Goal: Task Accomplishment & Management: Manage account settings

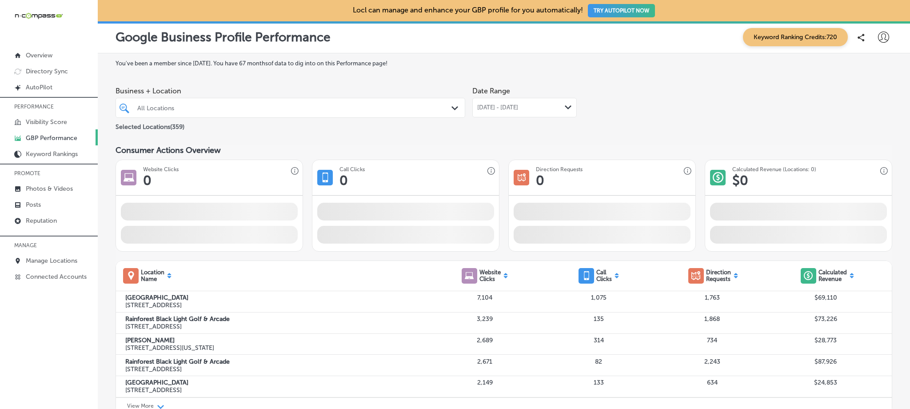
click at [325, 106] on div "All Locations" at bounding box center [294, 108] width 315 height 8
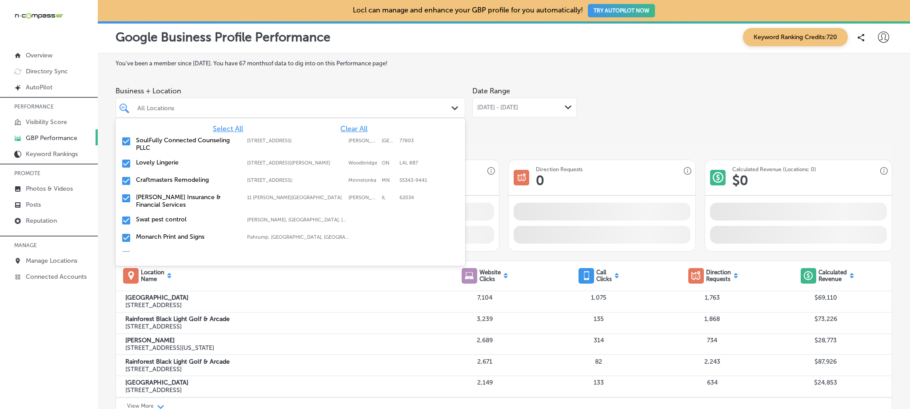
click at [348, 129] on span "Clear All" at bounding box center [353, 128] width 27 height 8
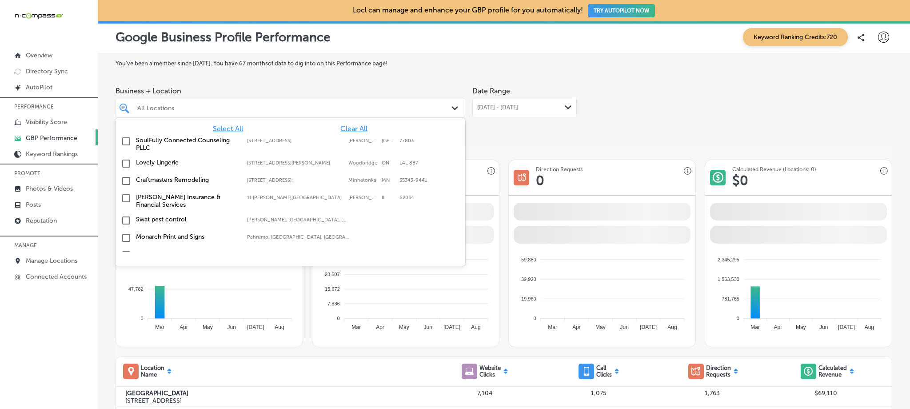
type input "the"
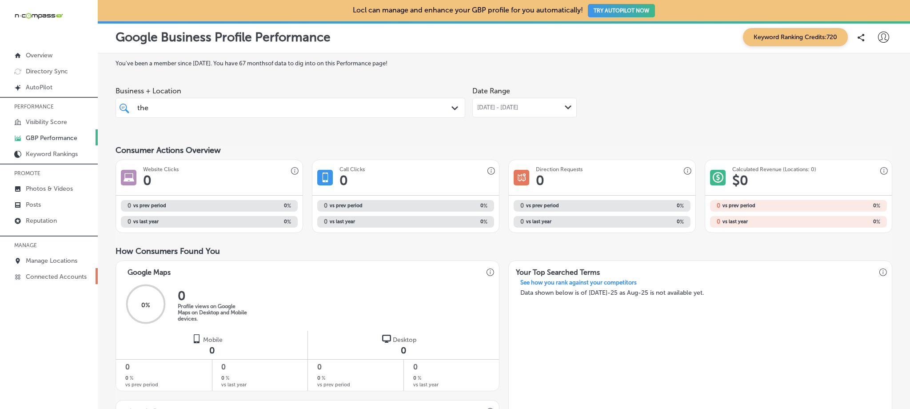
click at [40, 275] on p "Connected Accounts" at bounding box center [56, 277] width 61 height 8
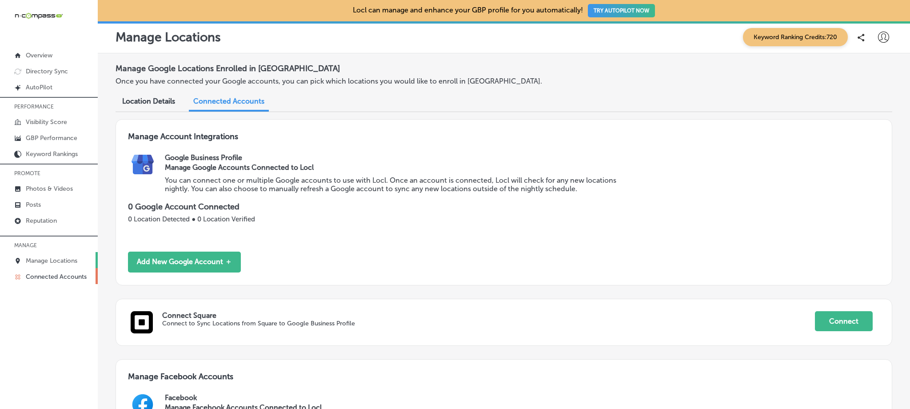
click at [46, 262] on p "Manage Locations" at bounding box center [52, 261] width 52 height 8
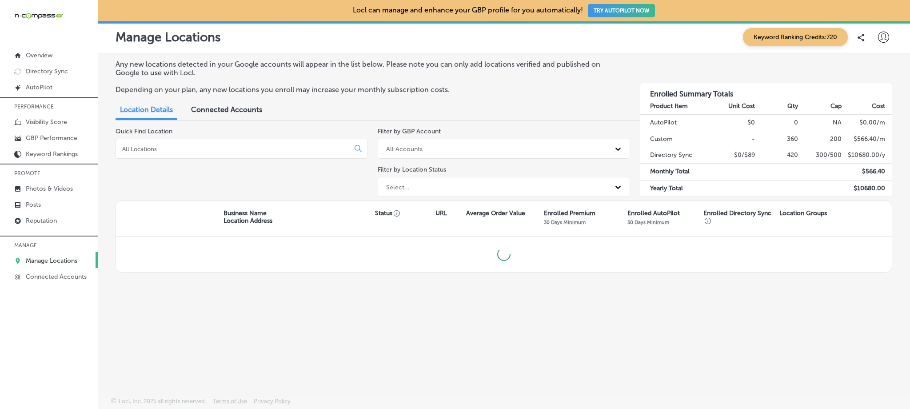
click at [162, 152] on div at bounding box center [242, 149] width 252 height 20
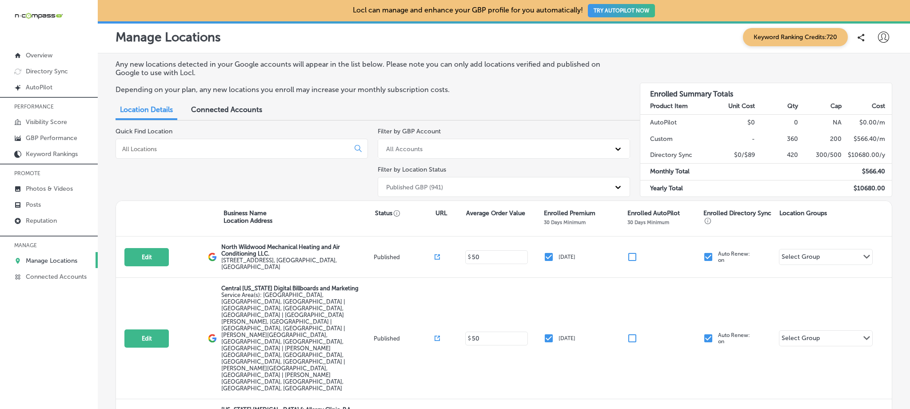
click at [152, 148] on input at bounding box center [234, 149] width 226 height 8
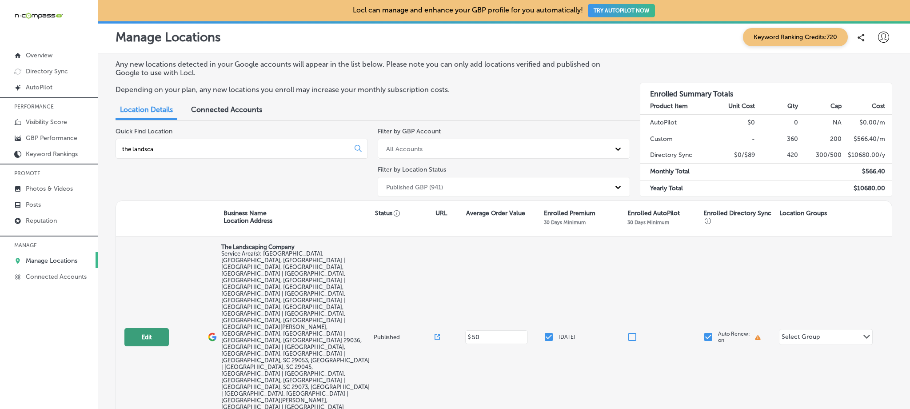
type input "the landsca"
click at [146, 328] on button "Edit" at bounding box center [146, 337] width 44 height 18
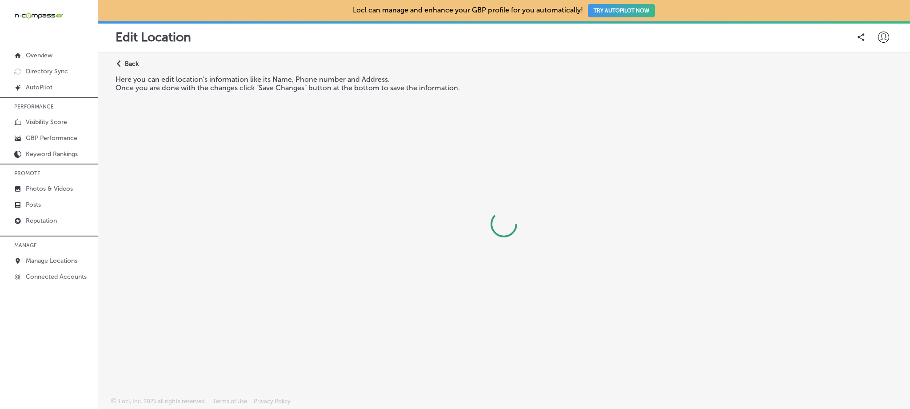
select select "US"
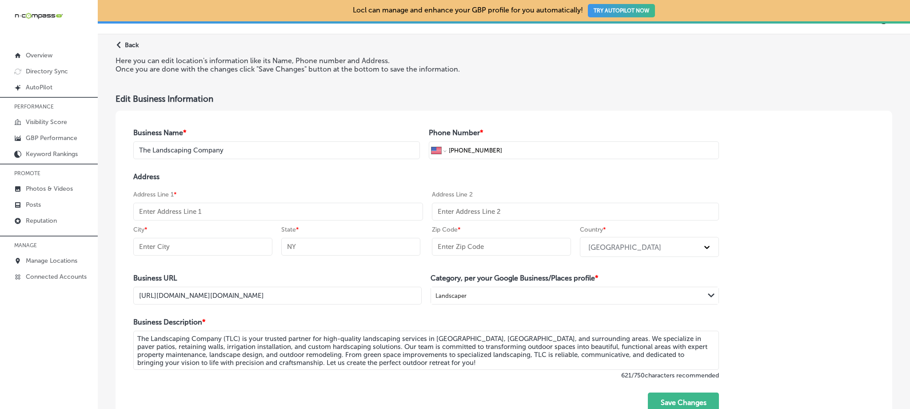
scroll to position [20, 0]
click at [230, 209] on input "text" at bounding box center [278, 211] width 290 height 18
paste input "341 Pin Oak Drive,"
type input "341 Pin Oak Drive"
click at [183, 242] on input "text" at bounding box center [202, 246] width 139 height 18
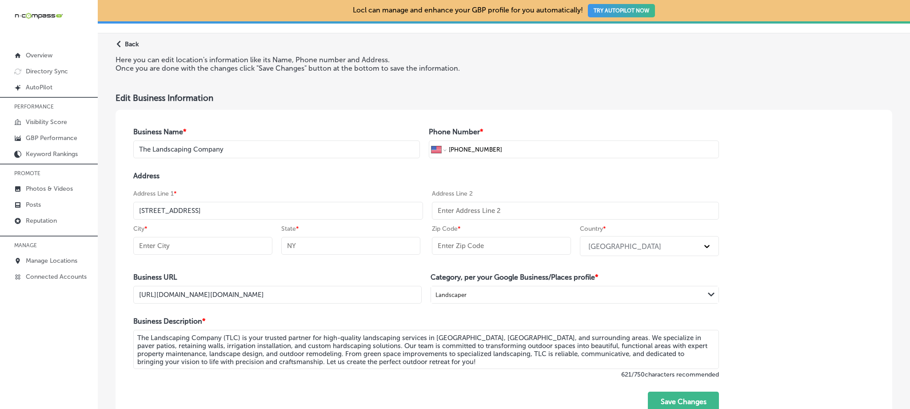
paste input "Lexington"
type input "Lexington"
click at [467, 254] on input "text" at bounding box center [501, 246] width 139 height 18
paste input "29073"
type input "29073"
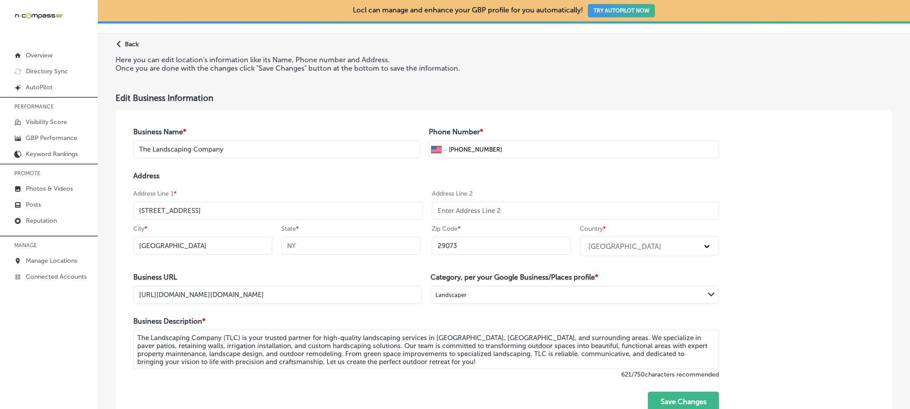
click at [373, 244] on input "text" at bounding box center [350, 246] width 139 height 18
type input "SC"
click at [743, 165] on div "Business Name * The Landscaping Company Phone Number * International Afghanista…" at bounding box center [504, 270] width 777 height 320
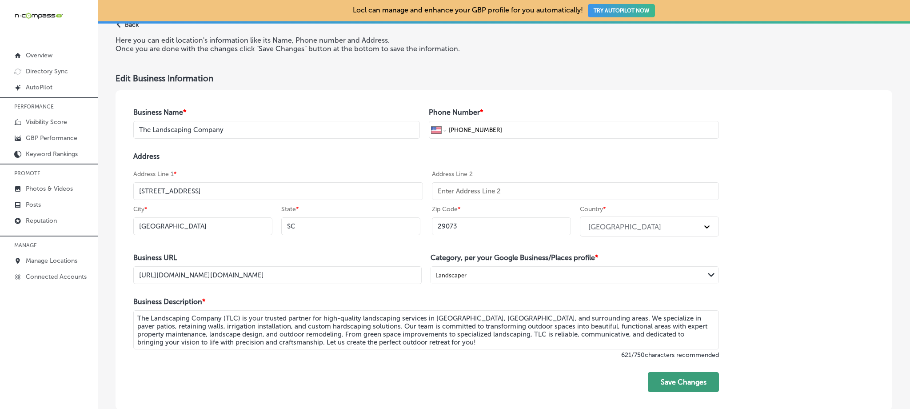
click at [693, 380] on button "Save Changes" at bounding box center [683, 382] width 71 height 20
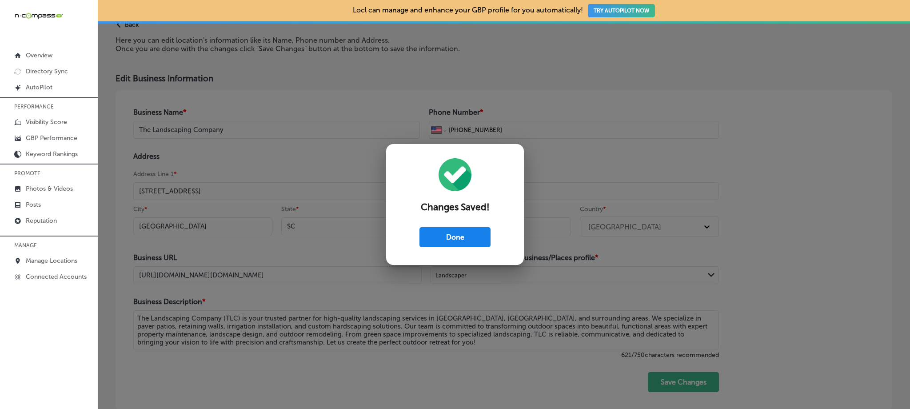
click at [473, 236] on button "Done" at bounding box center [455, 237] width 71 height 20
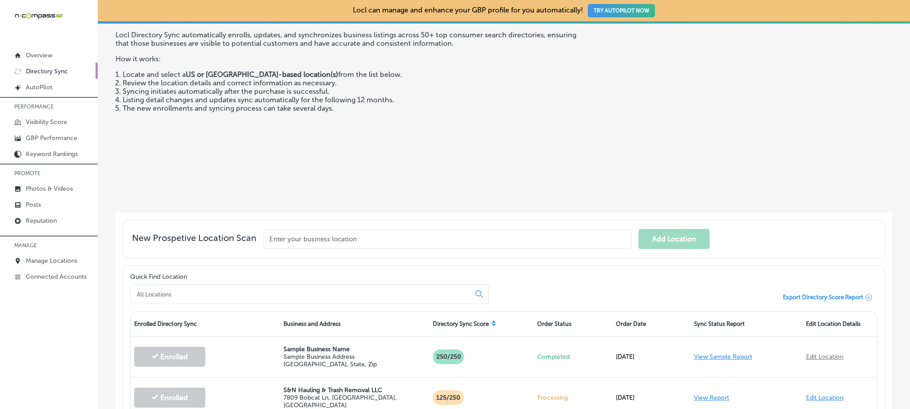
scroll to position [69, 0]
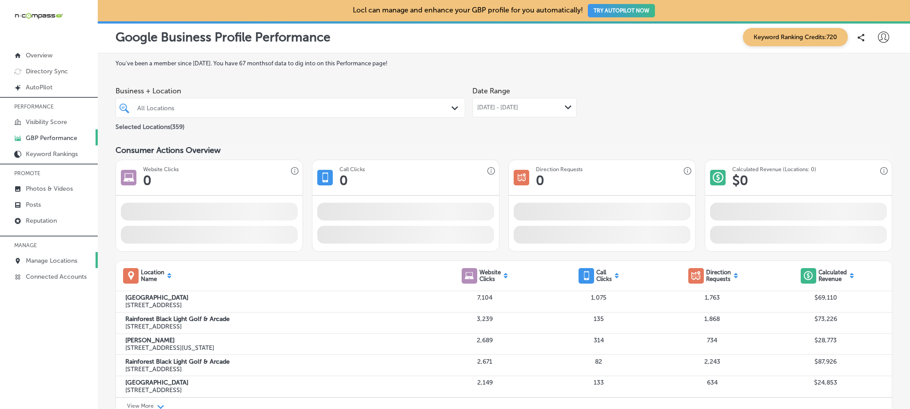
click at [69, 257] on p "Manage Locations" at bounding box center [52, 261] width 52 height 8
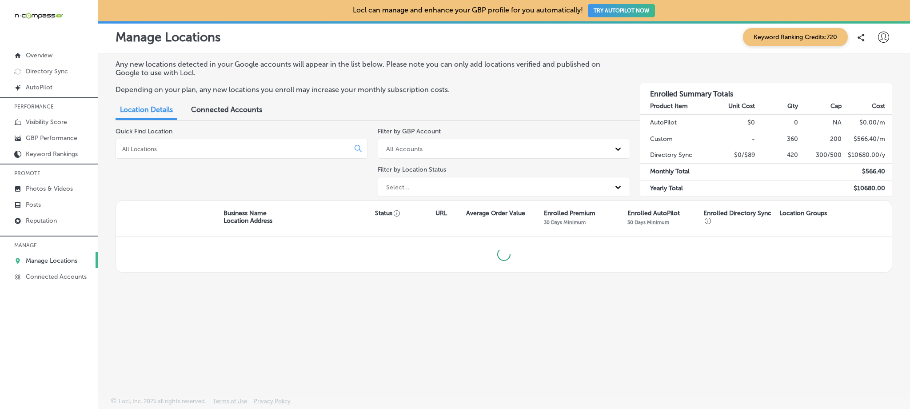
click at [153, 147] on input at bounding box center [234, 149] width 226 height 8
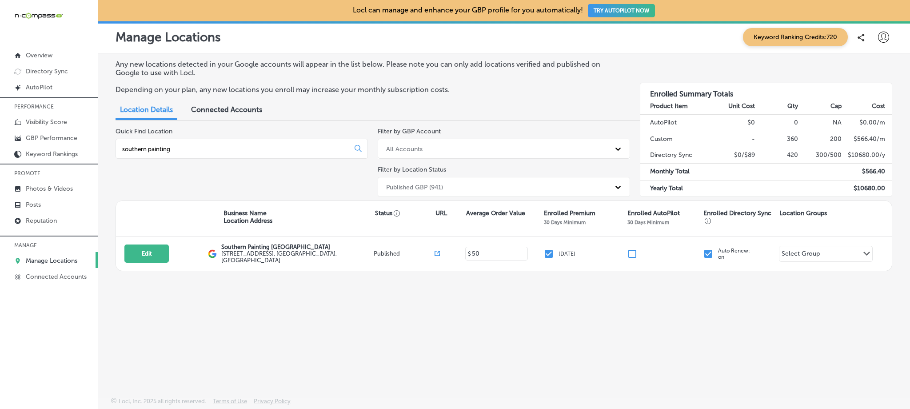
type input "southern painting"
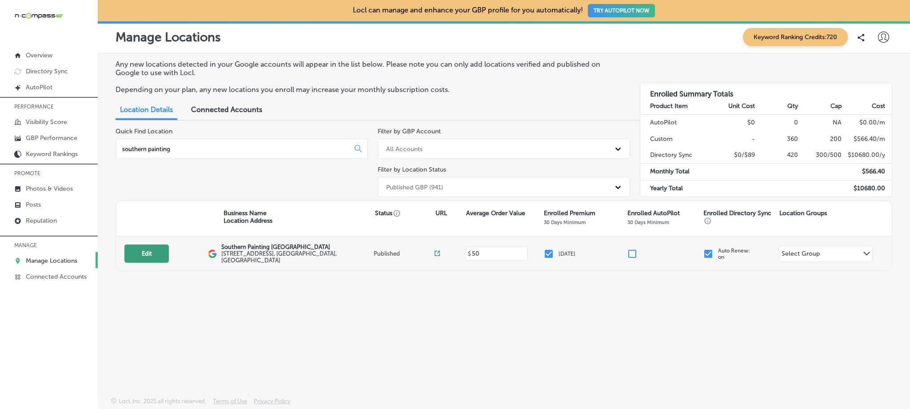
click at [148, 256] on button "Edit" at bounding box center [146, 253] width 44 height 18
select select "US"
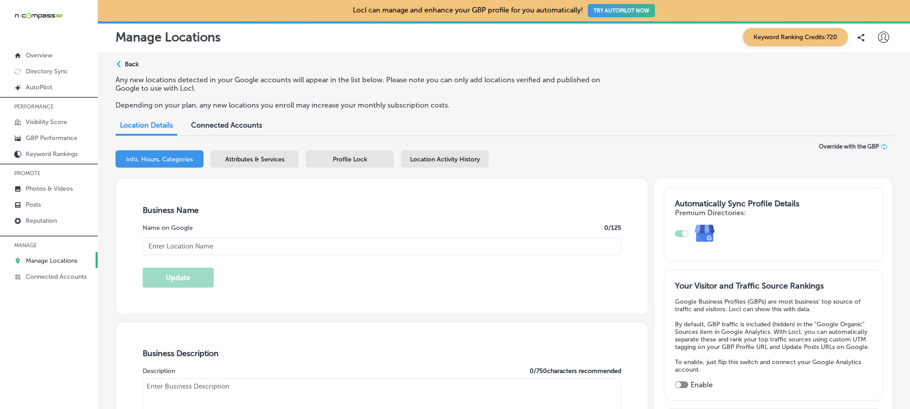
type textarea "Southern Painting Austin South is a trusted professional painting company servi…"
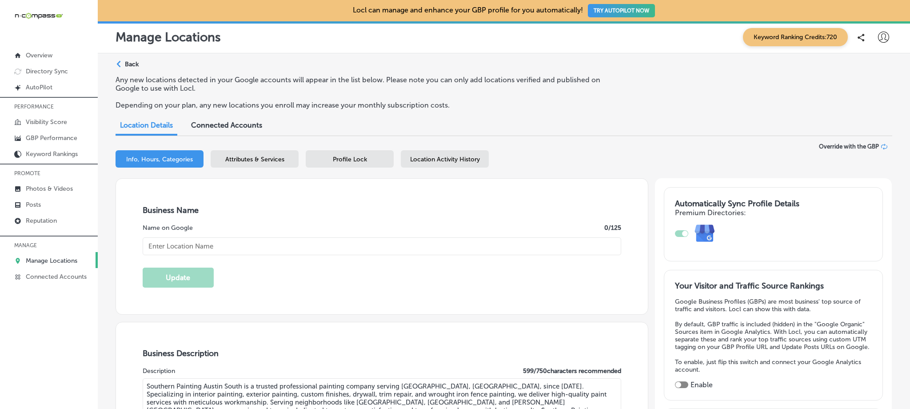
type input "[STREET_ADDRESS]"
type input "Austin"
type input "78735"
type input "US"
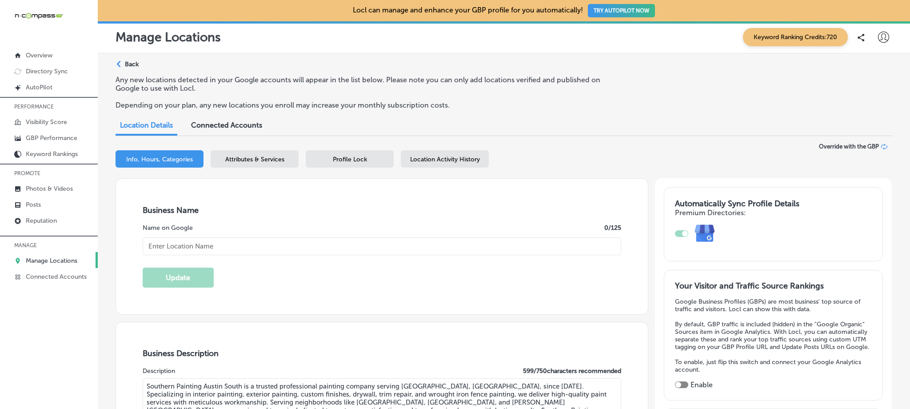
type input "[URL][DOMAIN_NAME]"
checkbox input "true"
type input "Southern Painting [GEOGRAPHIC_DATA]"
type input "[PHONE_NUMBER]"
click at [253, 166] on div "Attributes & Services" at bounding box center [255, 158] width 88 height 17
